Goal: Task Accomplishment & Management: Use online tool/utility

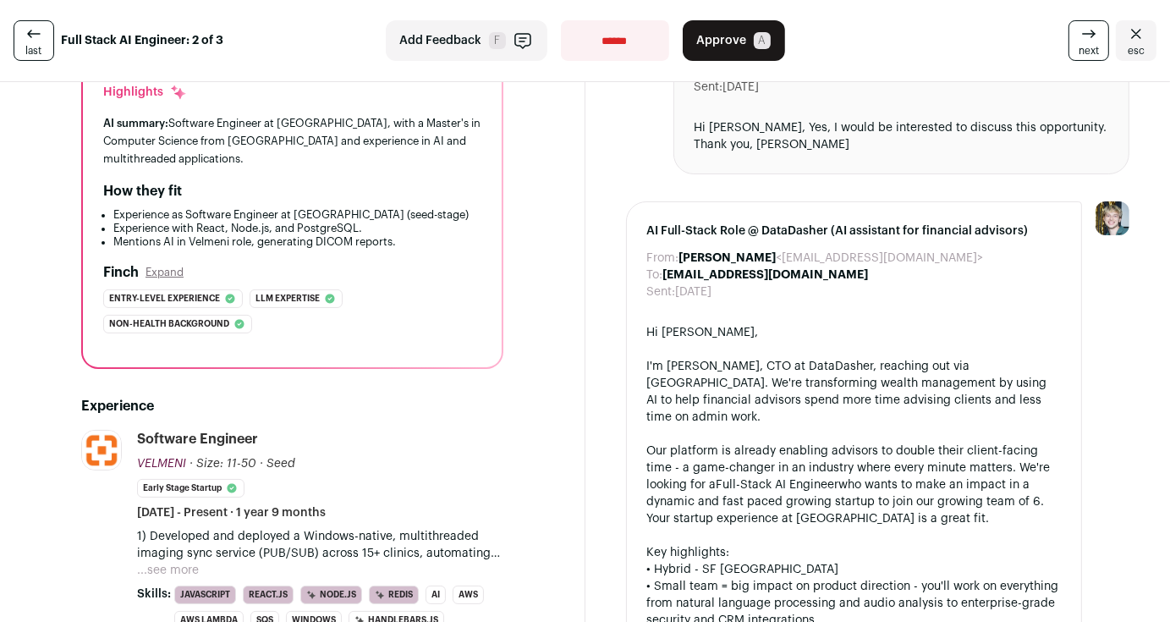
scroll to position [338, 0]
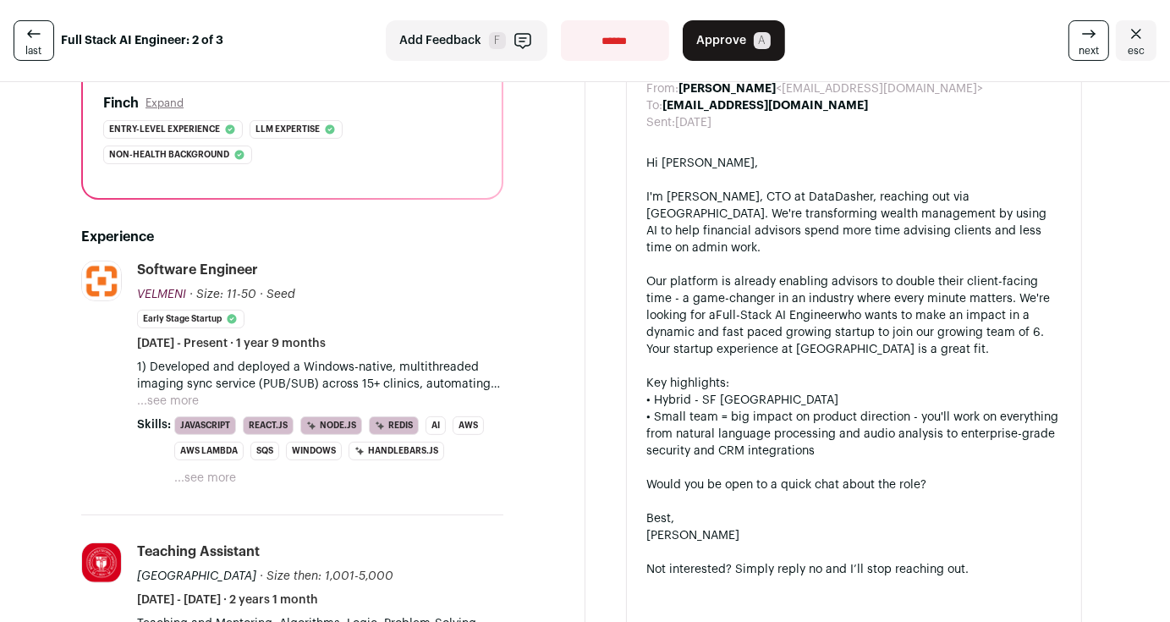
click at [160, 383] on li "Software Engineer [GEOGRAPHIC_DATA] VELMENI [URL] Add to company list Public / …" at bounding box center [320, 374] width 366 height 227
click at [159, 393] on button "...see more" at bounding box center [168, 401] width 62 height 17
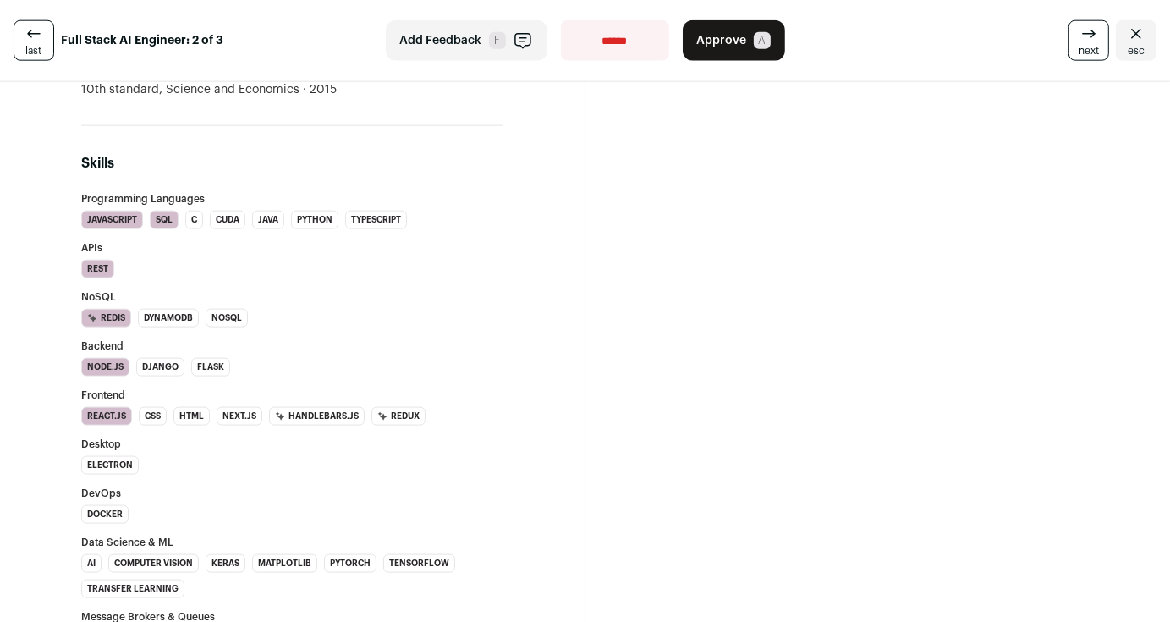
scroll to position [2284, 0]
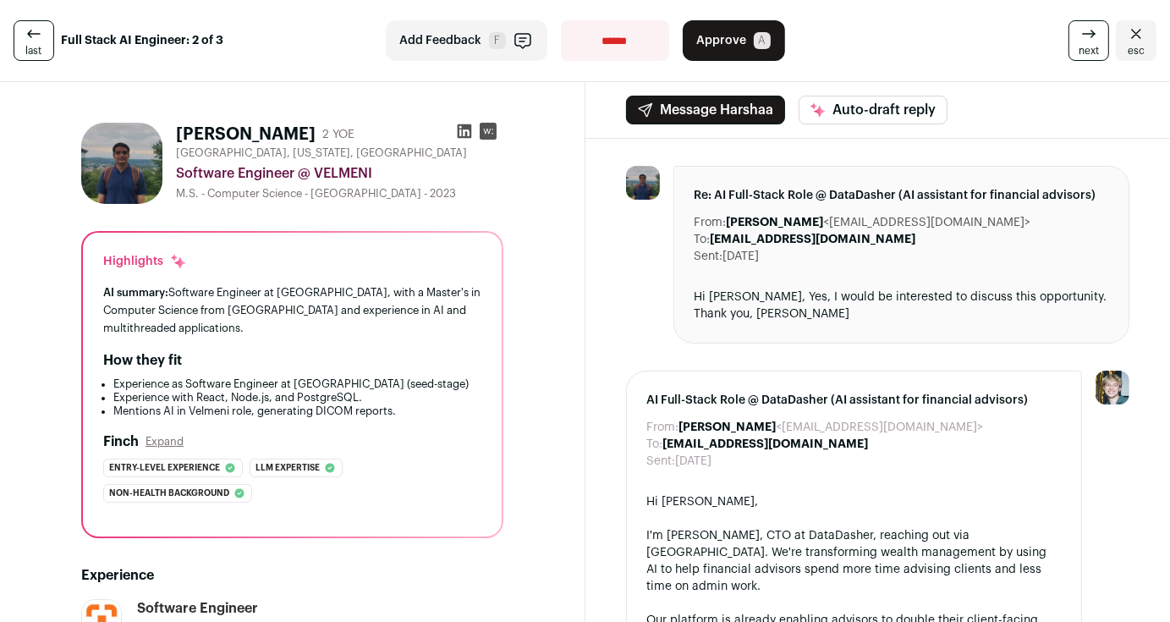
click at [739, 44] on button "Approve A" at bounding box center [734, 40] width 102 height 41
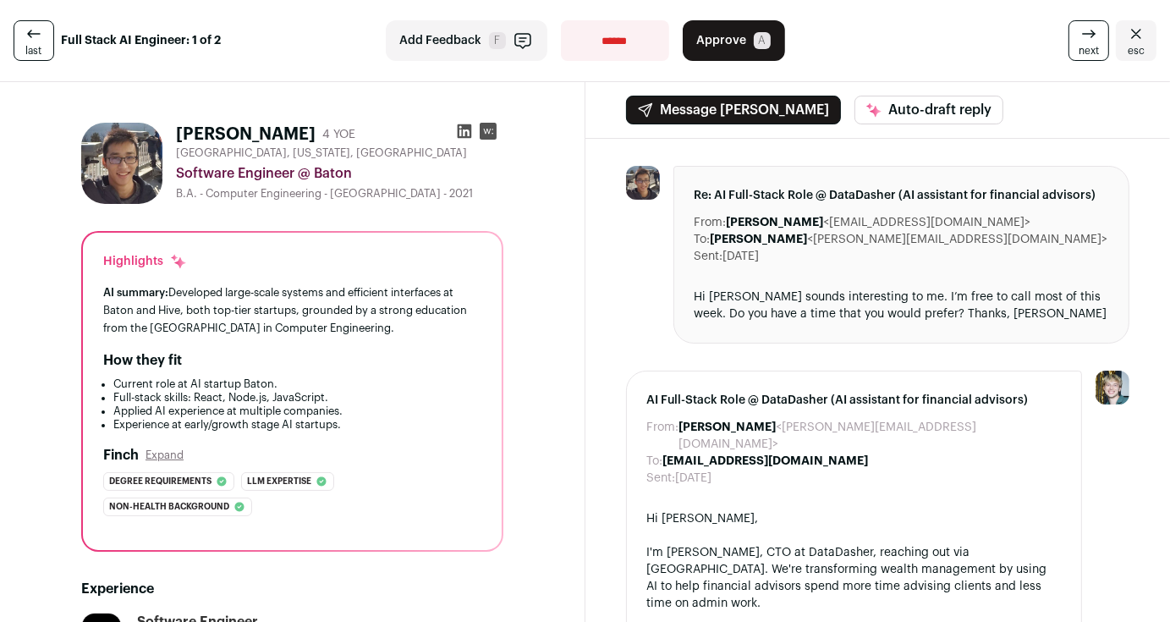
drag, startPoint x: 87, startPoint y: 288, endPoint x: 389, endPoint y: 326, distance: 304.3
click at [389, 326] on div "Highlights AI summary: Developed large-scale systems and efficient interfaces a…" at bounding box center [292, 391] width 419 height 317
click at [389, 326] on div "AI summary: Developed large-scale systems and efficient interfaces at Baton and…" at bounding box center [292, 309] width 378 height 53
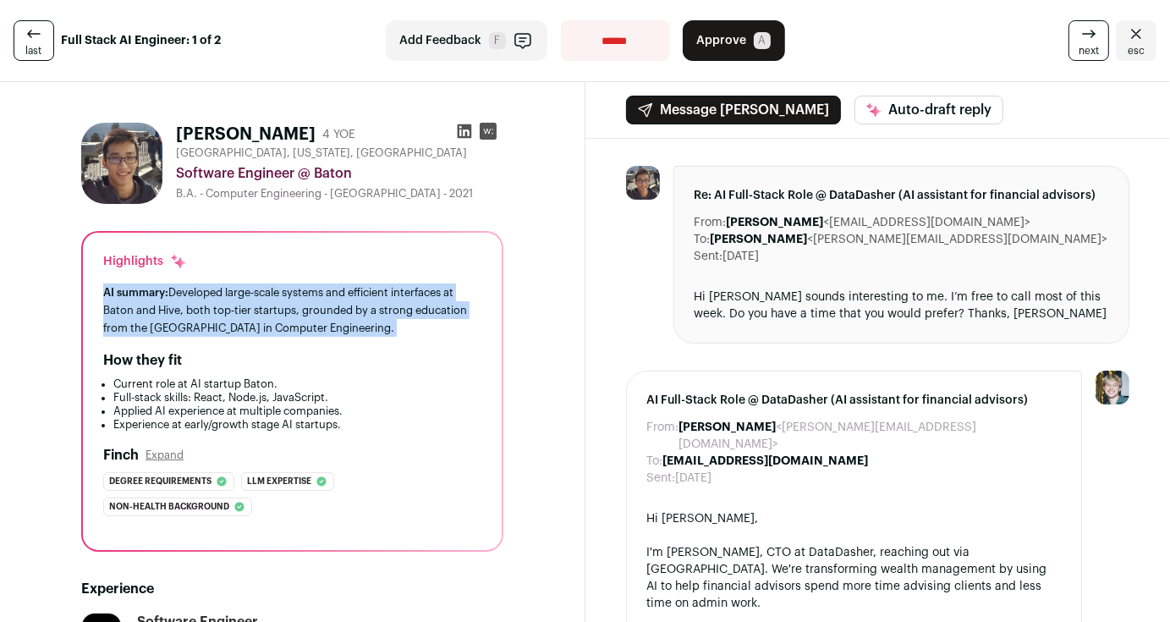
drag, startPoint x: 389, startPoint y: 326, endPoint x: 84, endPoint y: 298, distance: 306.7
click at [84, 298] on div "Highlights AI summary: Developed large-scale systems and efficient interfaces a…" at bounding box center [292, 391] width 419 height 317
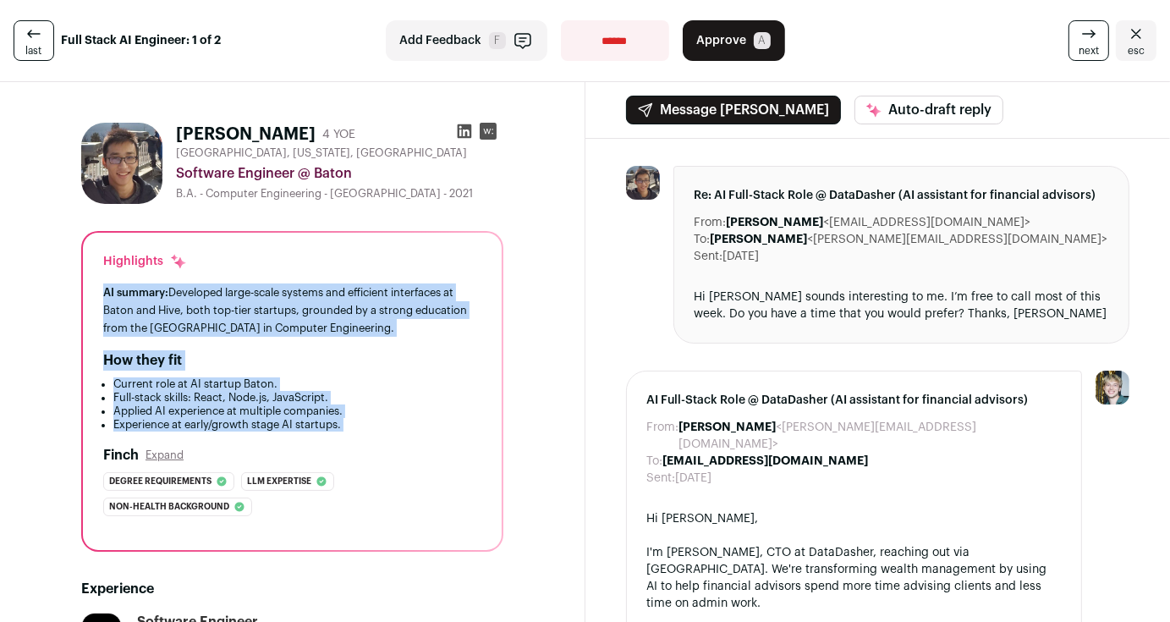
drag, startPoint x: 84, startPoint y: 298, endPoint x: 346, endPoint y: 423, distance: 290.6
click at [346, 423] on div "Highlights AI summary: Developed large-scale systems and efficient interfaces a…" at bounding box center [292, 391] width 419 height 317
click at [346, 423] on li "Experience at early/growth stage AI startups." at bounding box center [297, 425] width 368 height 14
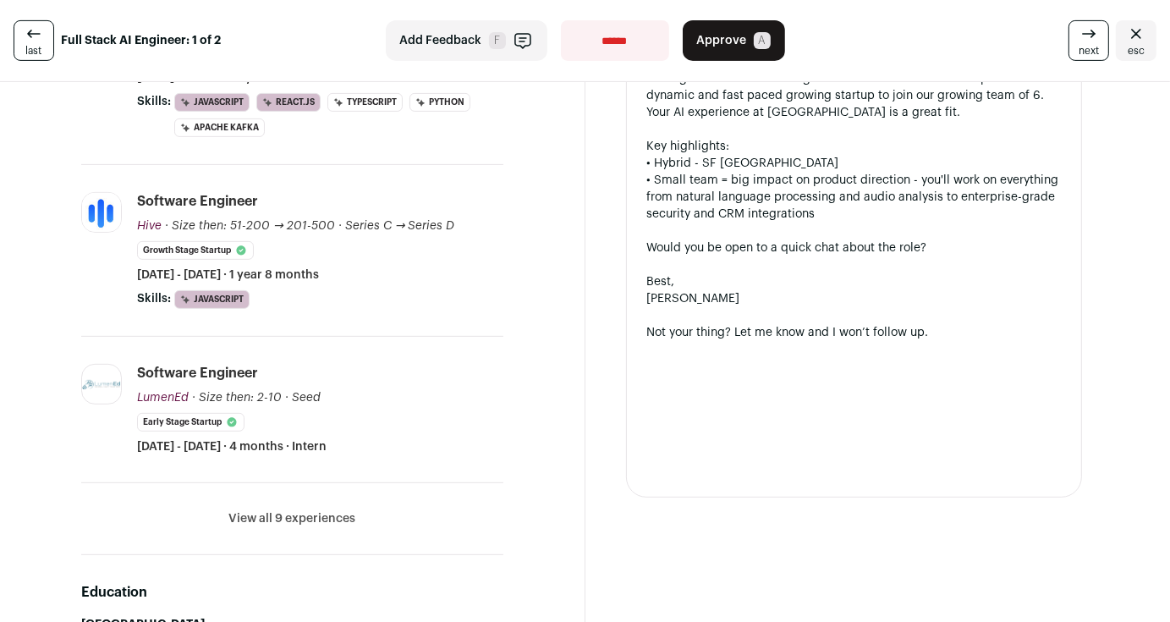
scroll to position [169, 0]
